Goal: Information Seeking & Learning: Understand process/instructions

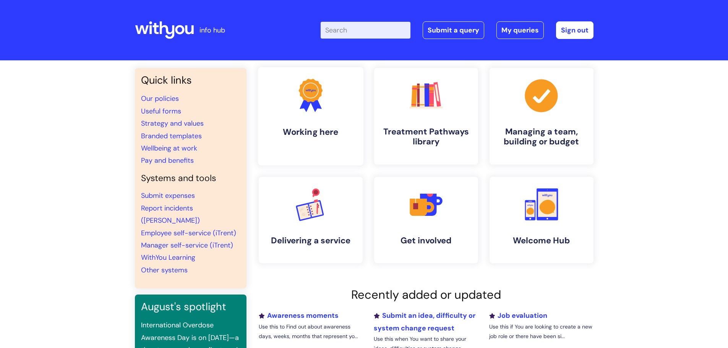
click at [323, 114] on icon ".cls-1{fill:#f89b22;}.cls-1,.cls-2,.cls-3{stroke-width:0px;}.cls-2{fill:#2d3cff…" at bounding box center [311, 95] width 38 height 38
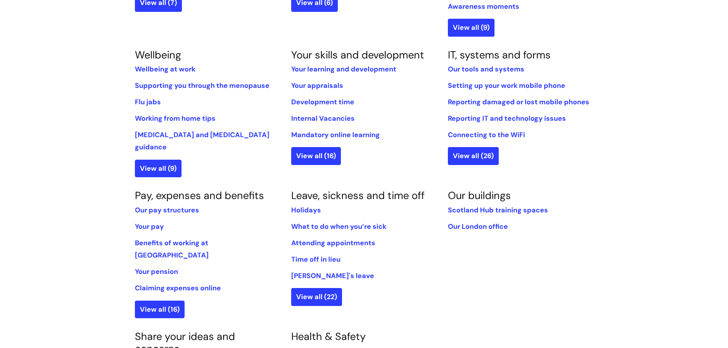
scroll to position [306, 0]
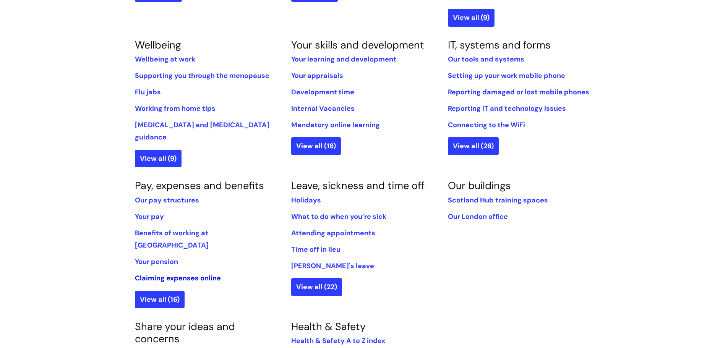
click at [176, 274] on link "Claiming expenses online" at bounding box center [178, 278] width 86 height 9
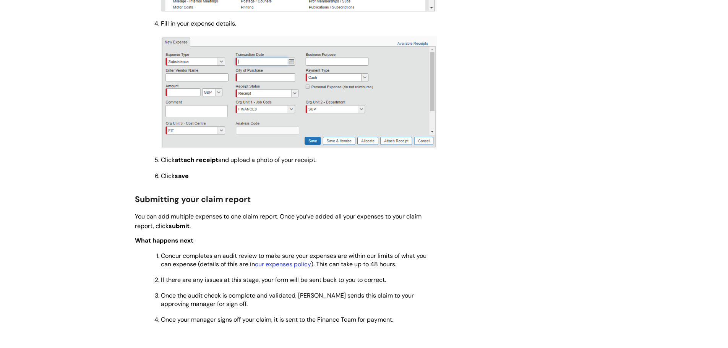
scroll to position [726, 0]
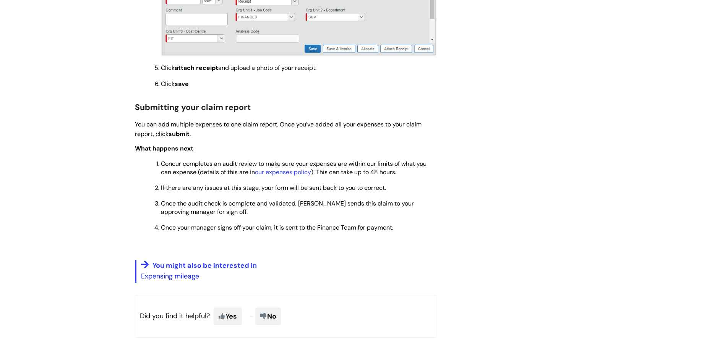
click at [169, 279] on link "Expensing mileage" at bounding box center [170, 276] width 58 height 9
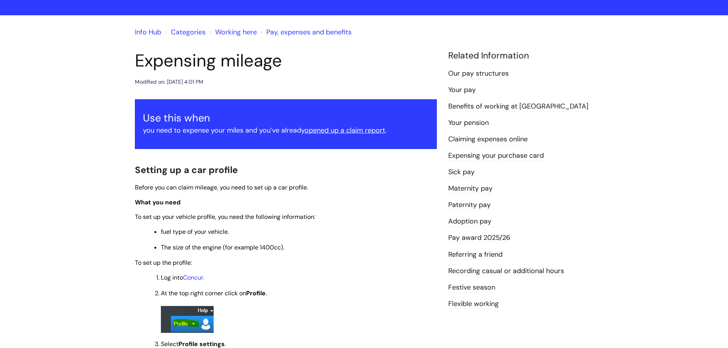
scroll to position [115, 0]
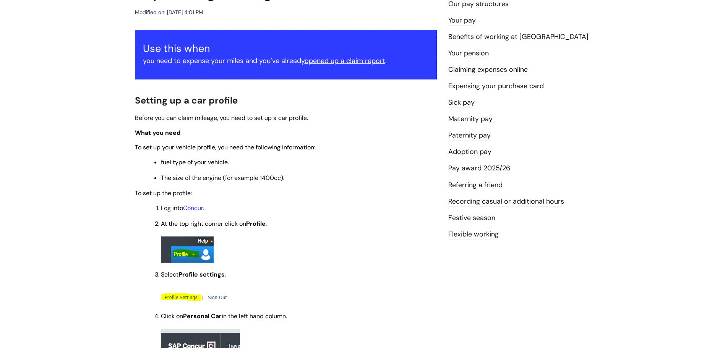
click at [469, 218] on link "Festive season" at bounding box center [471, 218] width 47 height 10
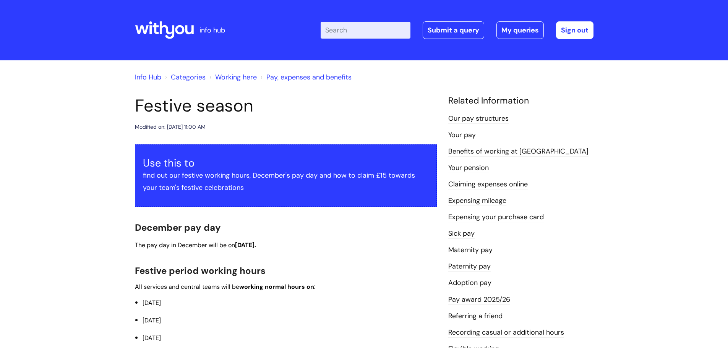
click at [505, 153] on link "Benefits of working at [GEOGRAPHIC_DATA]" at bounding box center [518, 152] width 140 height 10
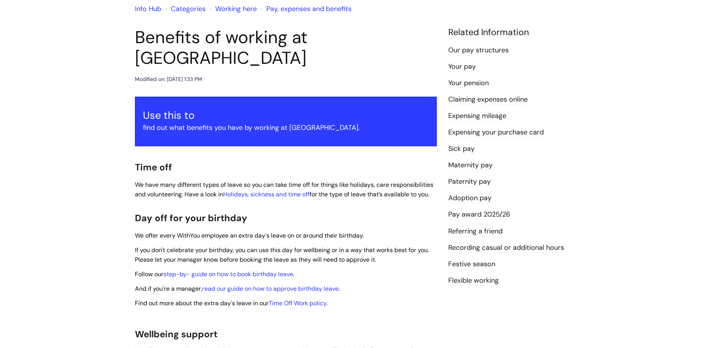
scroll to position [76, 0]
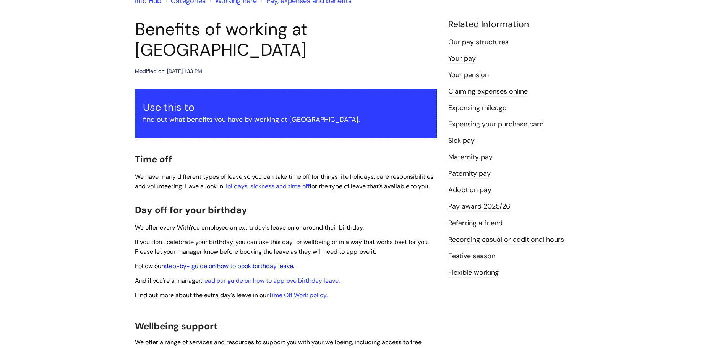
click at [263, 262] on link "step-by- guide on how to book birthday leave" at bounding box center [229, 266] width 130 height 8
